Goal: Check status: Check status

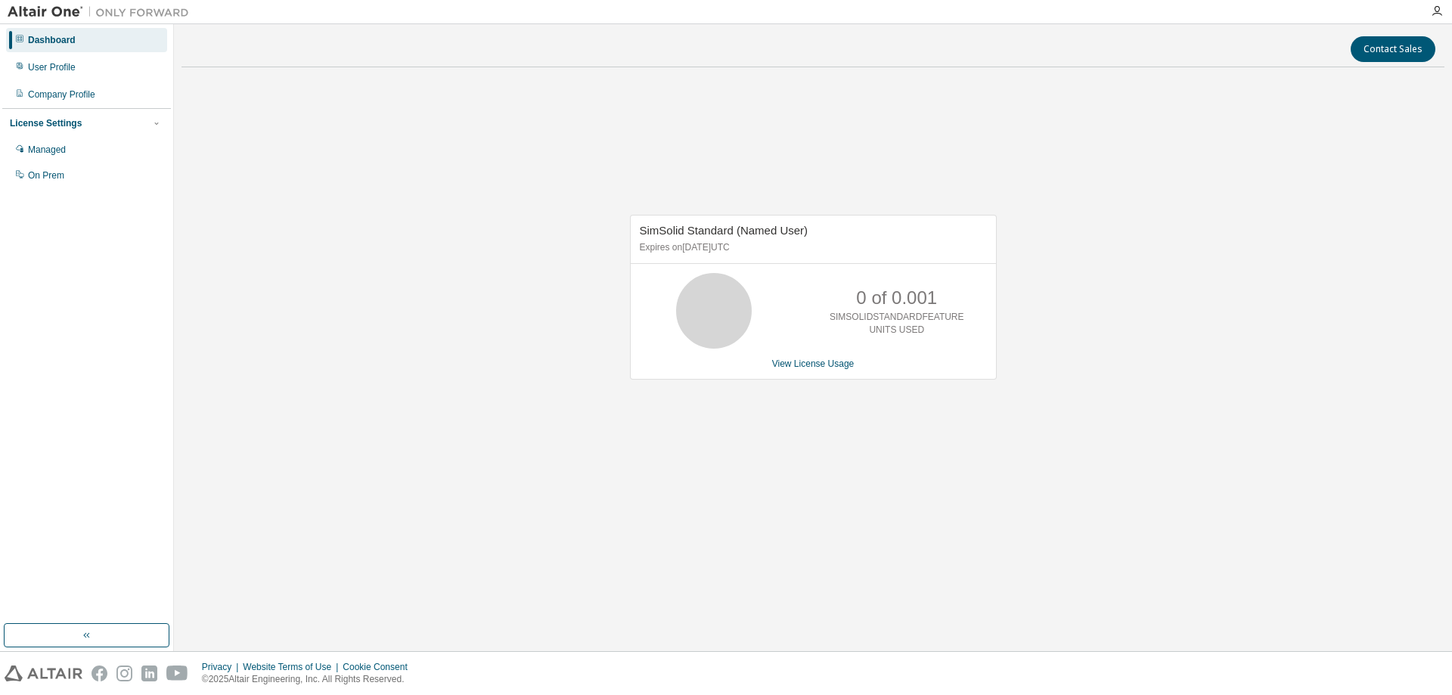
click at [1214, 320] on div "SimSolid Standard (Named User) Expires on [DATE] UTC 0 of 0.001 SIMSOLIDSTANDAR…" at bounding box center [812, 304] width 1263 height 451
click at [49, 148] on div "Managed" at bounding box center [47, 150] width 38 height 12
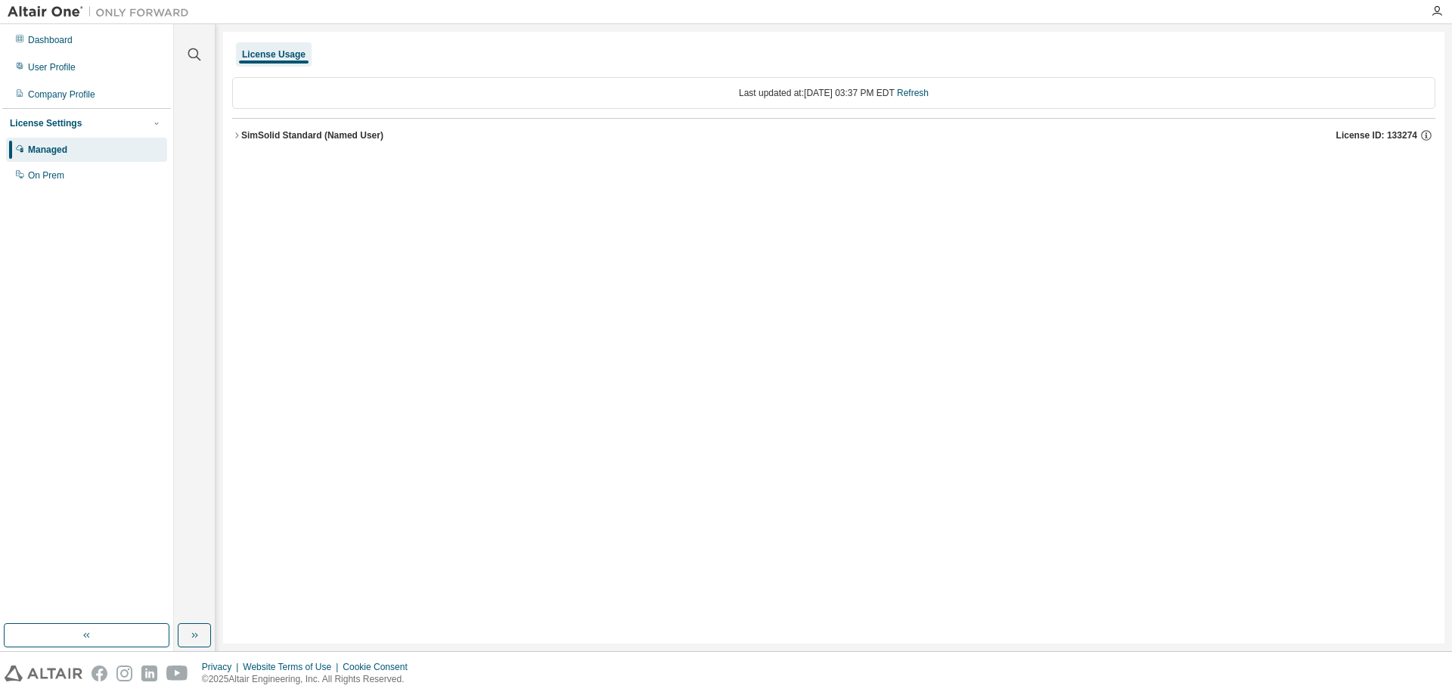
click at [234, 130] on button "SimSolid Standard (Named User) License ID: 133274" at bounding box center [833, 135] width 1203 height 33
click at [600, 346] on div "License Usage Last updated at: Wed 2025-09-03 03:37 PM EDT Refresh SimSolid Sta…" at bounding box center [833, 338] width 1221 height 612
click at [1410, 166] on icon "button" at bounding box center [1415, 167] width 14 height 14
click at [1238, 259] on div "License Usage Last updated at: Wed 2025-09-03 03:37 PM EDT Refresh SimSolid Sta…" at bounding box center [833, 338] width 1221 height 612
